Goal: Task Accomplishment & Management: Use online tool/utility

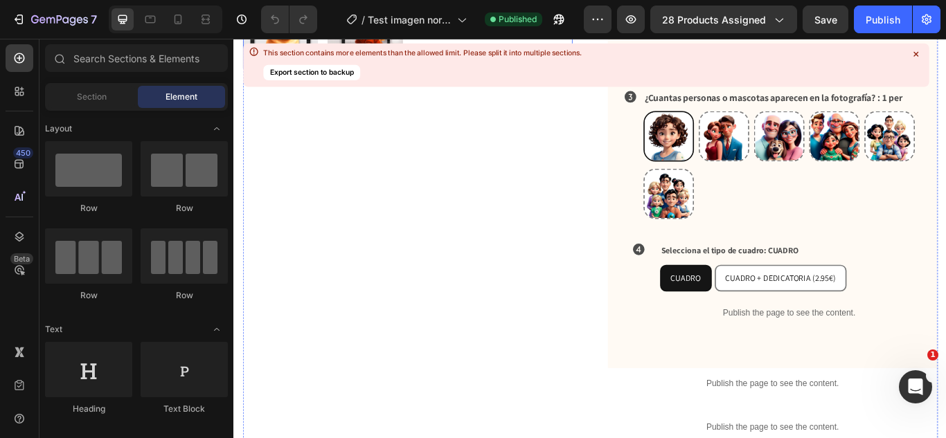
scroll to position [629, 0]
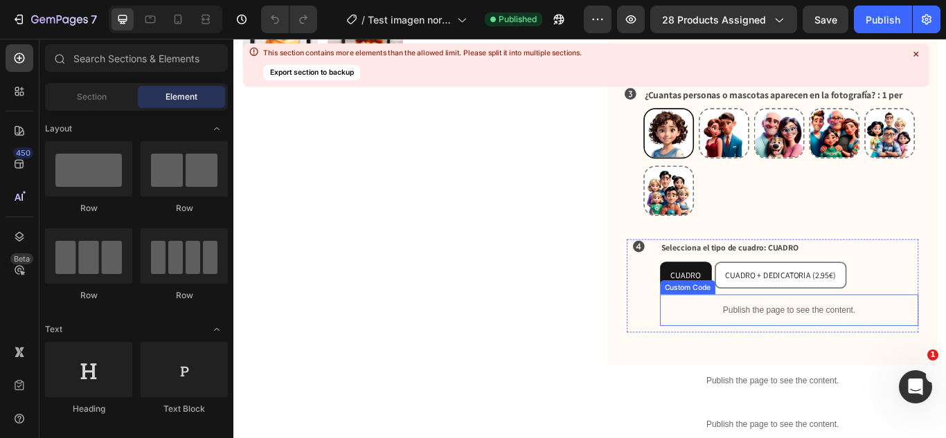
click at [876, 348] on p "Publish the page to see the content." at bounding box center [880, 355] width 301 height 15
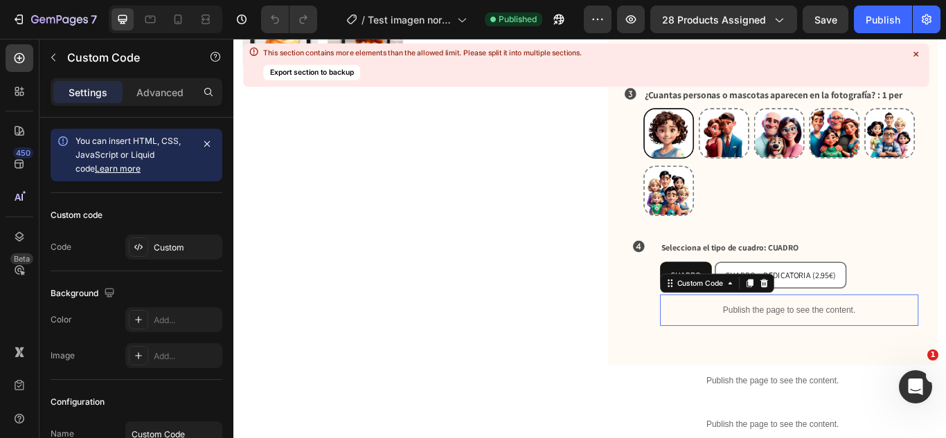
click at [876, 348] on p "Publish the page to see the content." at bounding box center [880, 355] width 301 height 15
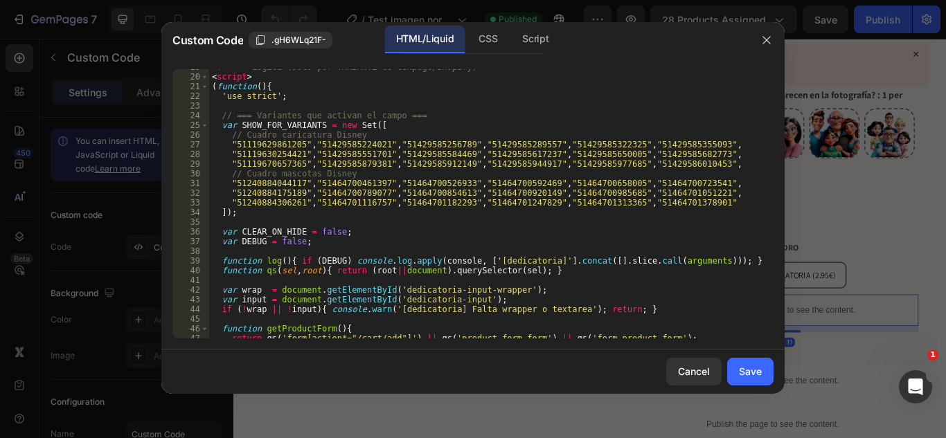
scroll to position [181, 0]
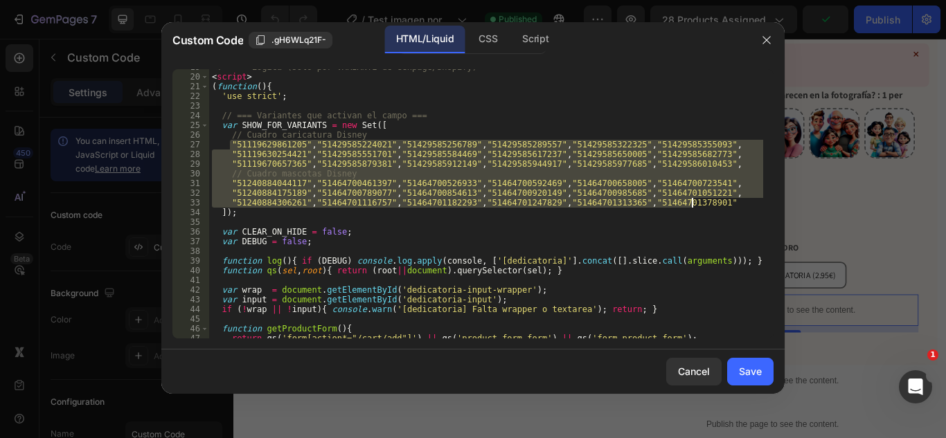
drag, startPoint x: 229, startPoint y: 144, endPoint x: 700, endPoint y: 199, distance: 473.9
click at [700, 199] on div "<!-- === Lógica (solo por VARIANTE de Genpage/Shopify) === --> < script > ( fun…" at bounding box center [486, 206] width 554 height 289
type textarea ""51240884175189","51464700789077","51464700854613","51464700920149","5146470098…"
paste textarea
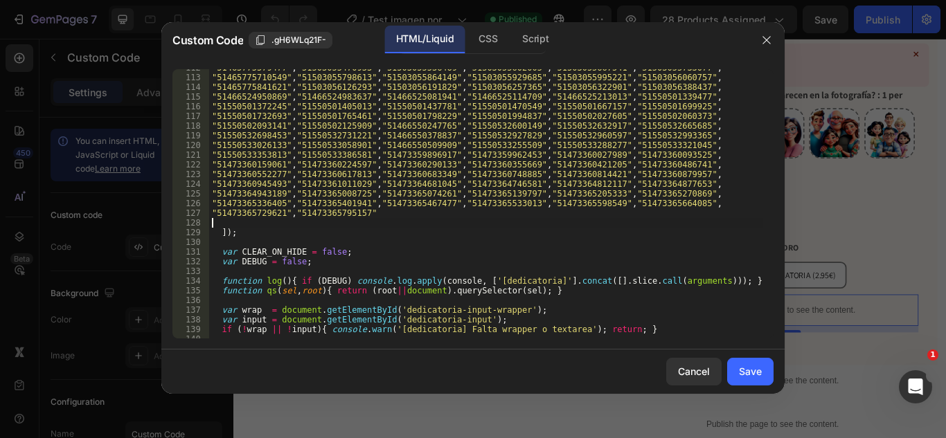
scroll to position [1091, 0]
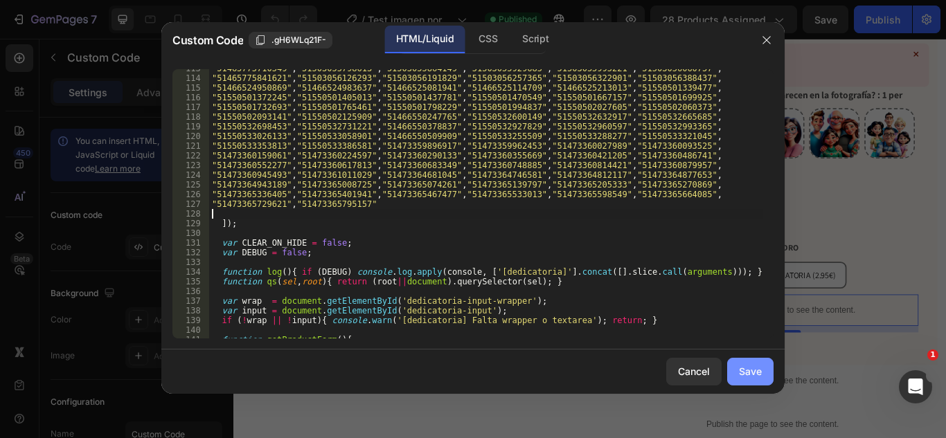
click at [753, 366] on div "Save" at bounding box center [750, 371] width 23 height 15
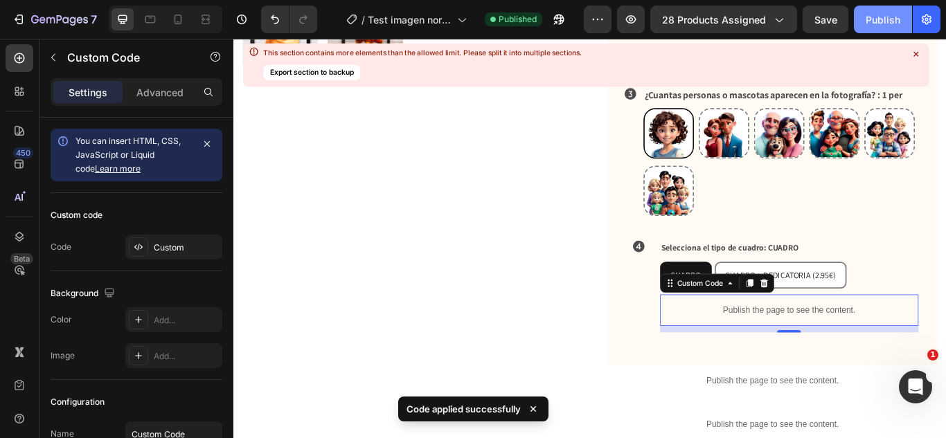
click at [887, 30] on button "Publish" at bounding box center [882, 20] width 58 height 28
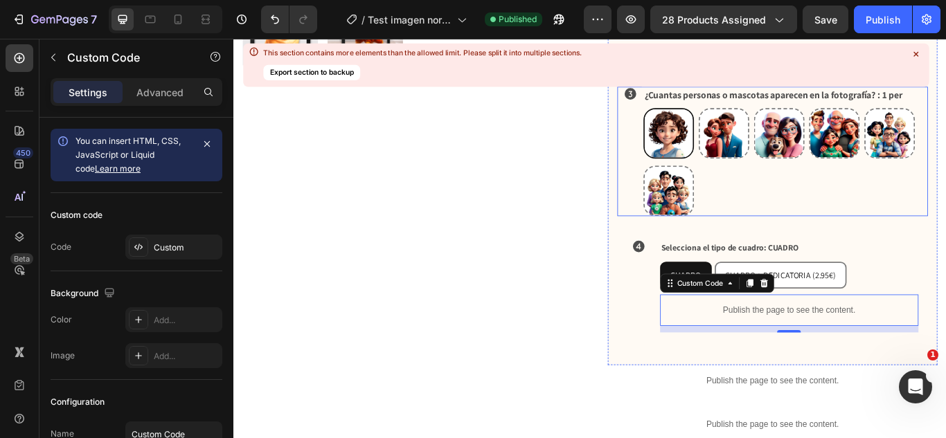
click at [916, 55] on icon at bounding box center [916, 54] width 12 height 12
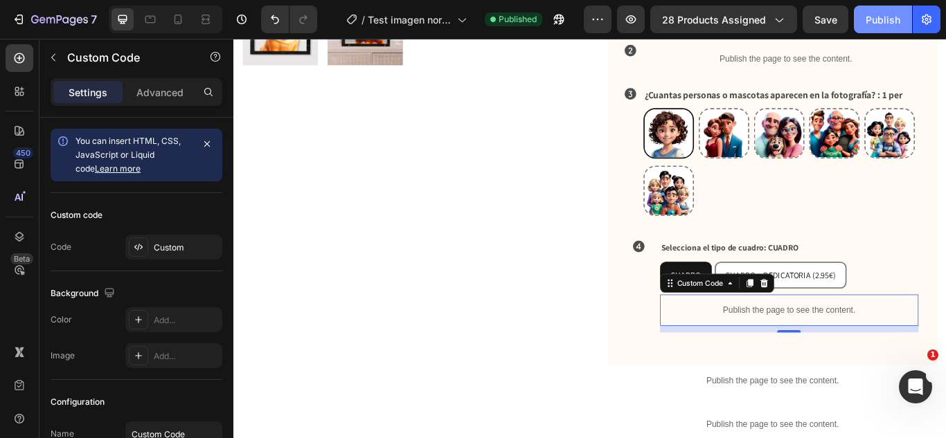
click at [869, 17] on div "Publish" at bounding box center [882, 19] width 35 height 15
